Goal: Browse casually

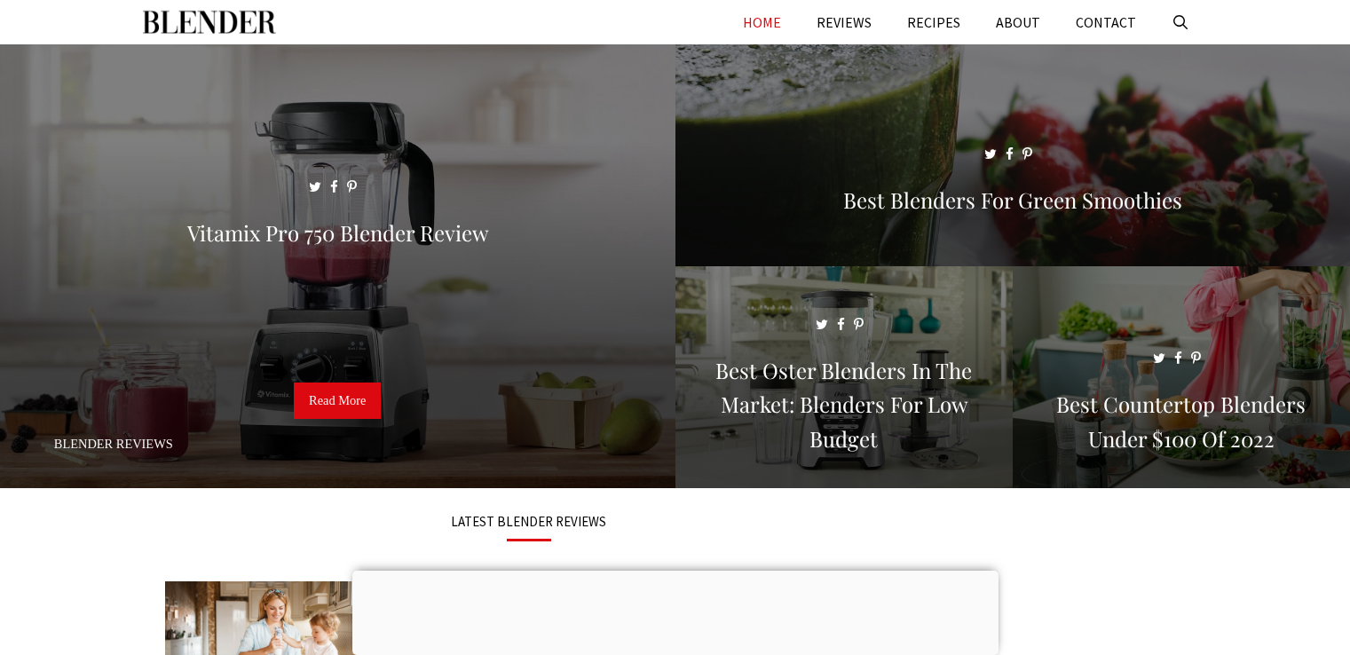
scroll to position [511, 0]
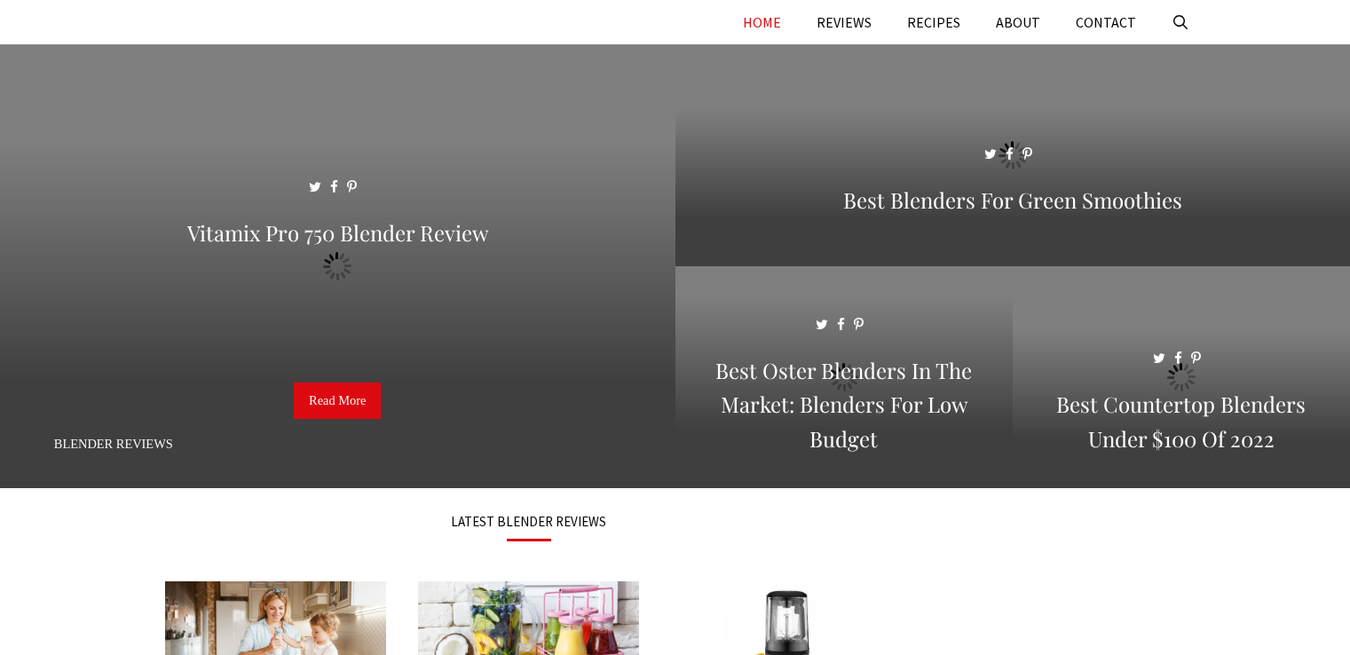
scroll to position [511, 0]
